Goal: Navigation & Orientation: Find specific page/section

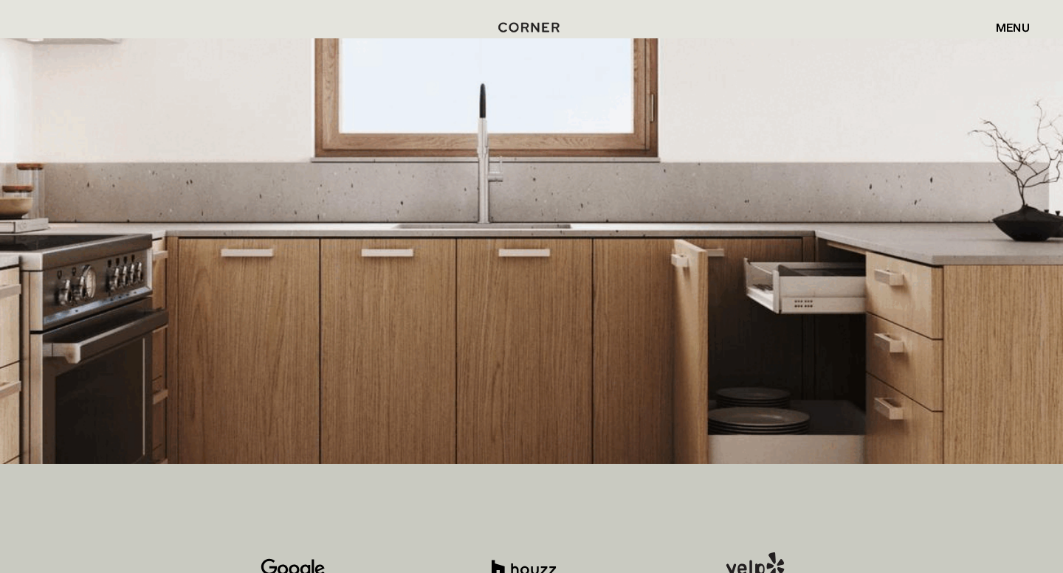
scroll to position [349, 0]
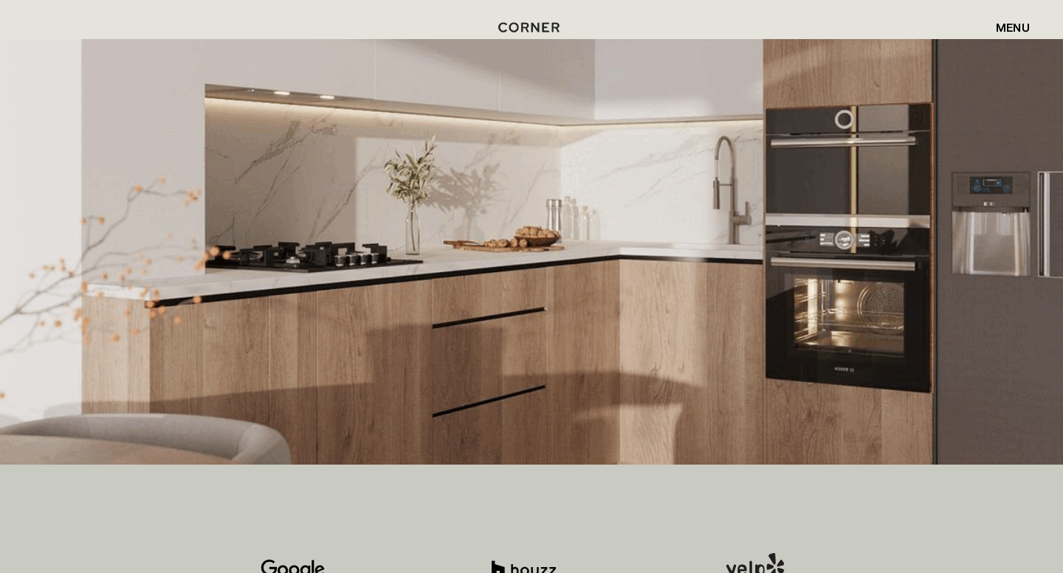
click at [164, 300] on img at bounding box center [531, 252] width 1063 height 426
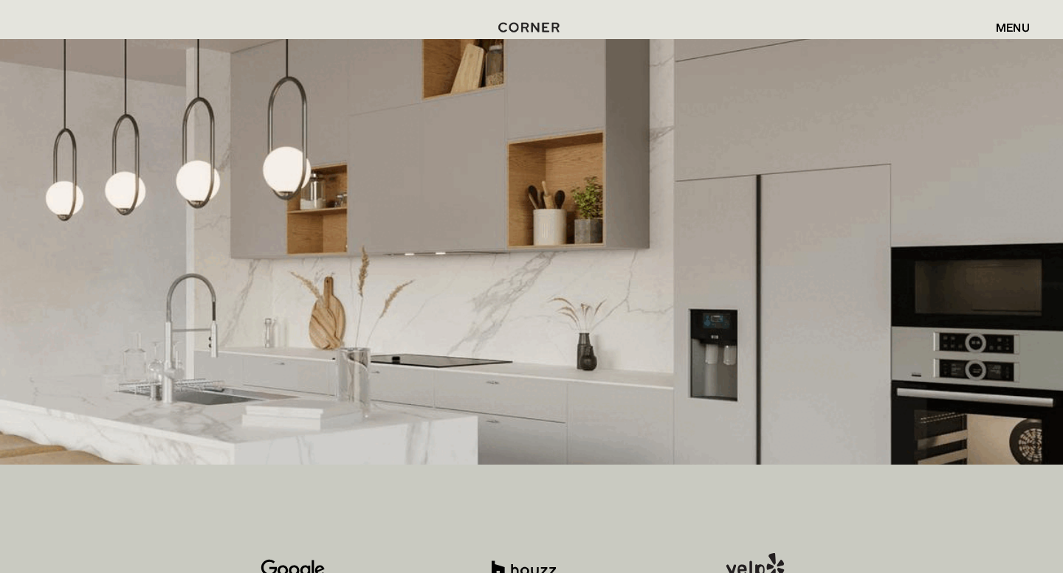
click at [164, 300] on img at bounding box center [531, 252] width 1063 height 426
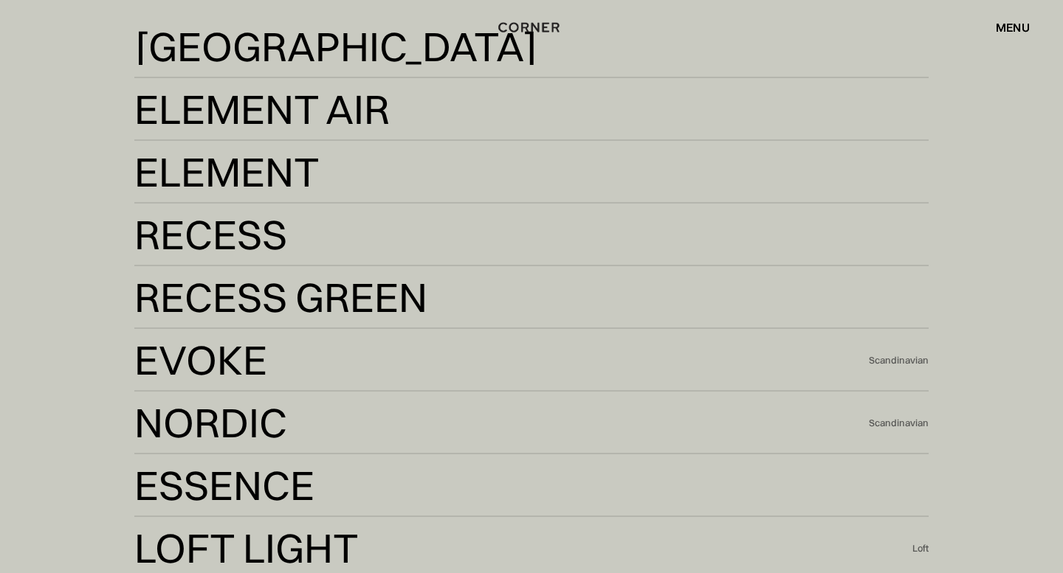
scroll to position [2940, 0]
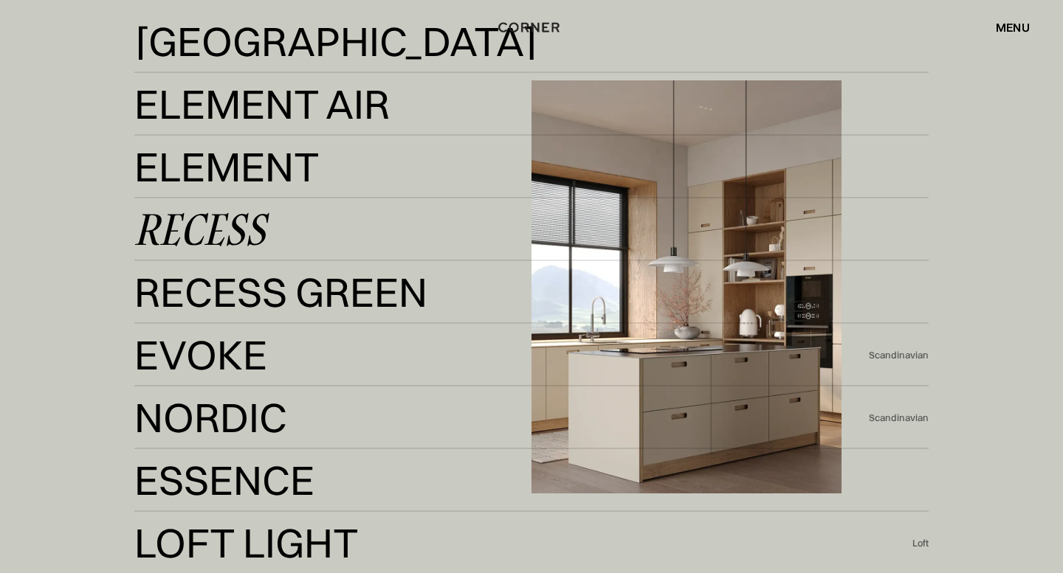
click at [185, 212] on div "Recess" at bounding box center [199, 229] width 131 height 35
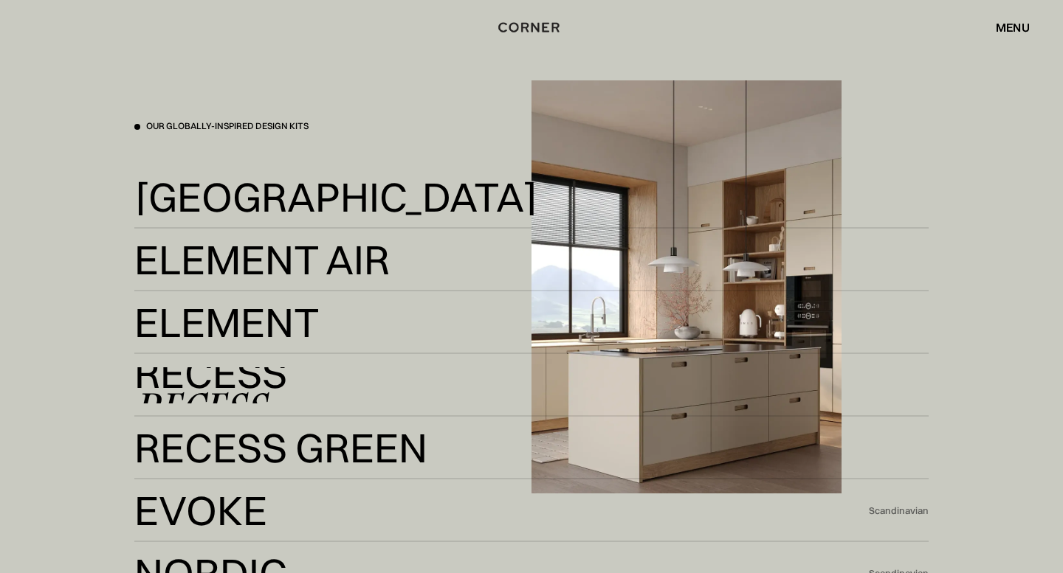
scroll to position [2819, 0]
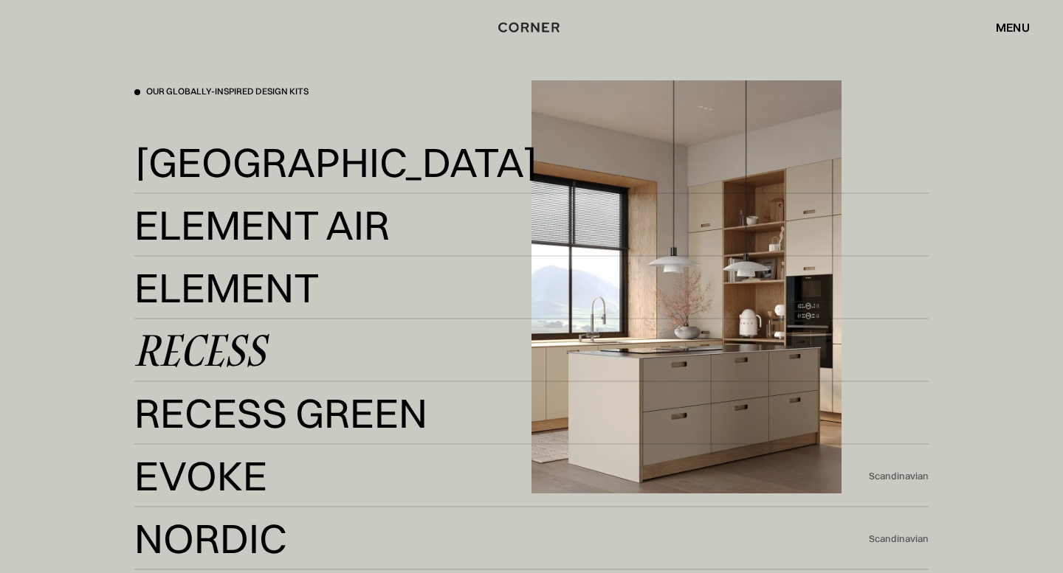
click at [792, 360] on link "Recess Recess" at bounding box center [531, 351] width 794 height 36
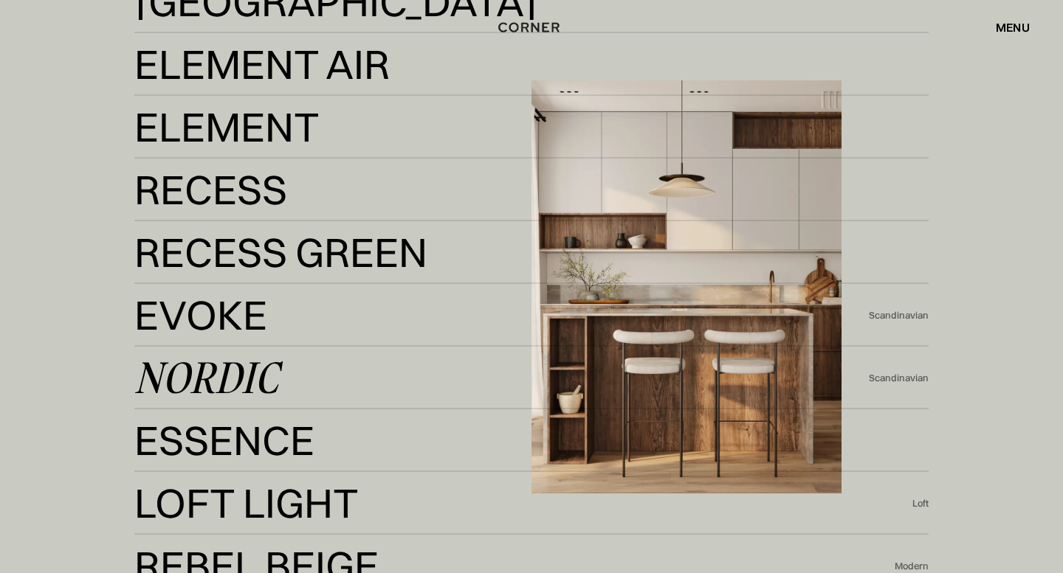
scroll to position [2987, 0]
